Goal: Task Accomplishment & Management: Use online tool/utility

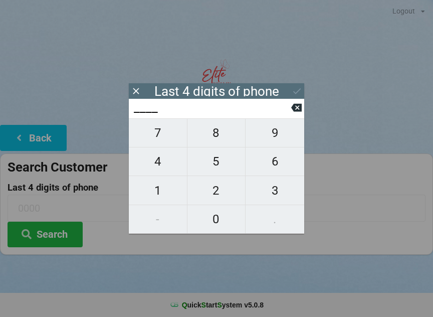
click at [160, 169] on span "4" at bounding box center [158, 161] width 58 height 21
type input "4___"
click at [223, 227] on span "0" at bounding box center [216, 218] width 58 height 21
type input "40__"
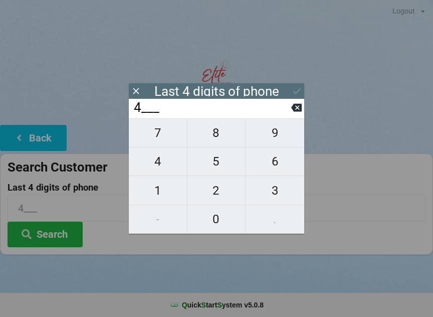
type input "40__"
click at [161, 201] on span "1" at bounding box center [158, 190] width 58 height 21
type input "401_"
click at [166, 164] on span "4" at bounding box center [158, 161] width 58 height 21
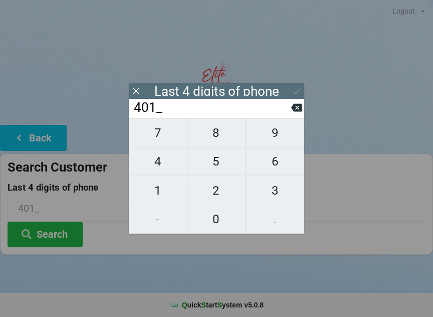
type input "4014"
click at [301, 107] on icon at bounding box center [296, 108] width 11 height 8
click at [291, 115] on input "401_" at bounding box center [212, 108] width 158 height 16
click at [293, 110] on icon at bounding box center [296, 108] width 11 height 8
type input "40__"
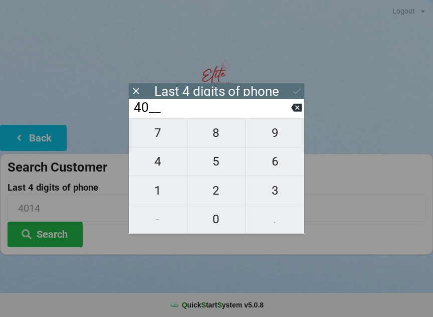
click at [160, 138] on span "7" at bounding box center [158, 132] width 58 height 21
type input "407_"
click at [163, 167] on span "4" at bounding box center [158, 161] width 58 height 21
type input "4074"
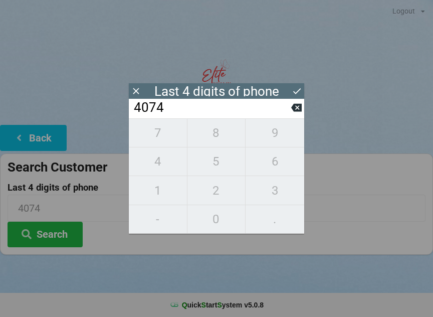
click at [295, 110] on icon at bounding box center [296, 108] width 11 height 8
click at [295, 111] on icon at bounding box center [296, 108] width 11 height 8
click at [294, 113] on icon at bounding box center [296, 107] width 11 height 11
click at [295, 113] on icon at bounding box center [296, 107] width 11 height 11
type input "____"
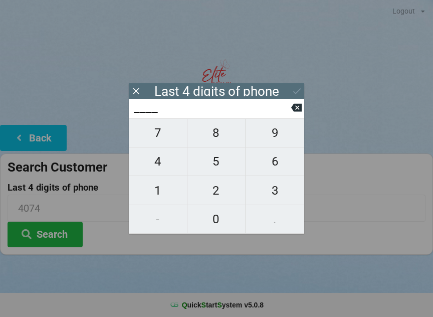
click at [279, 167] on span "6" at bounding box center [274, 161] width 59 height 21
type input "6___"
click at [222, 199] on span "2" at bounding box center [216, 190] width 58 height 21
type input "62__"
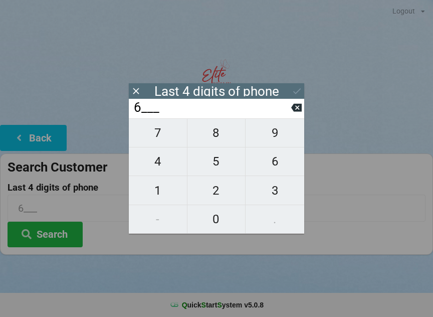
type input "62__"
click at [164, 164] on span "4" at bounding box center [158, 161] width 58 height 21
type input "624_"
click at [218, 166] on span "5" at bounding box center [216, 161] width 58 height 21
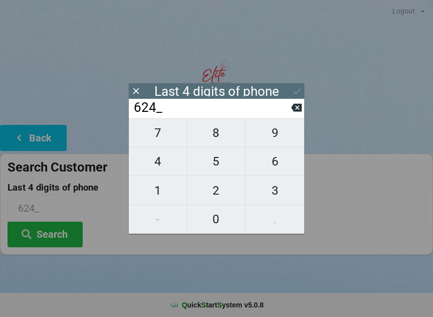
type input "6245"
click at [217, 113] on input "6245" at bounding box center [212, 108] width 158 height 16
